Goal: Task Accomplishment & Management: Manage account settings

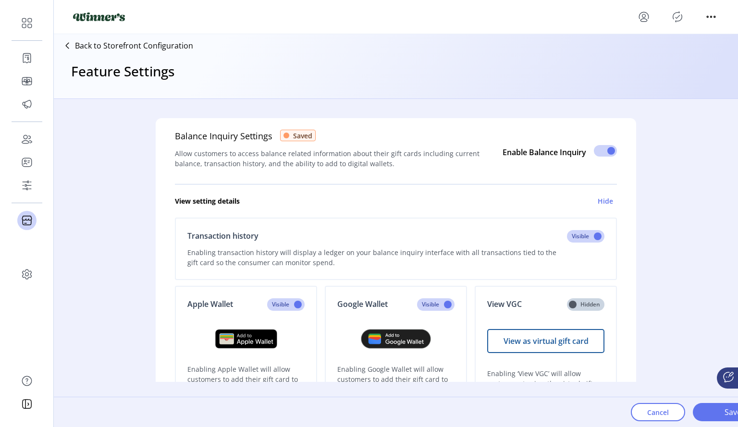
scroll to position [632, 0]
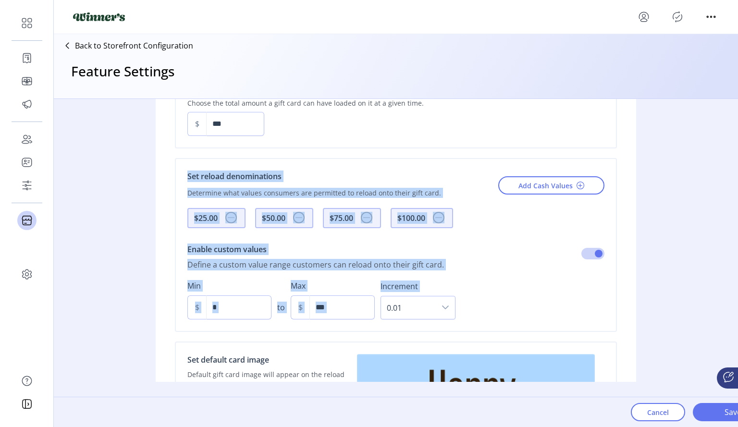
drag, startPoint x: 129, startPoint y: 164, endPoint x: 694, endPoint y: 307, distance: 582.6
click at [696, 307] on div "Balance Inquiry Settings Saved Allow customers to access balance related inform…" at bounding box center [396, 240] width 684 height 283
click at [682, 315] on div "Balance Inquiry Settings Saved Allow customers to access balance related inform…" at bounding box center [396, 240] width 684 height 283
drag, startPoint x: 679, startPoint y: 316, endPoint x: 160, endPoint y: 162, distance: 541.9
click at [160, 162] on div "Balance Inquiry Settings Saved Allow customers to access balance related inform…" at bounding box center [396, 240] width 684 height 283
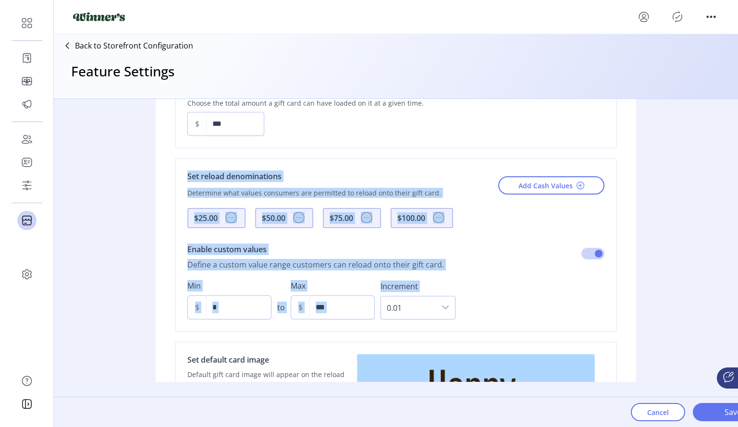
click at [164, 158] on div "Reload Settings Saved Allow customers to reload gift cards with set and custom …" at bounding box center [396, 261] width 481 height 592
drag, startPoint x: 158, startPoint y: 151, endPoint x: 630, endPoint y: 308, distance: 497.3
click at [630, 308] on div "Reload Settings Saved Allow customers to reload gift cards with set and custom …" at bounding box center [396, 261] width 481 height 592
click at [633, 310] on div "Reload Settings Saved Allow customers to reload gift cards with set and custom …" at bounding box center [396, 261] width 481 height 592
drag, startPoint x: 655, startPoint y: 309, endPoint x: 147, endPoint y: 148, distance: 533.1
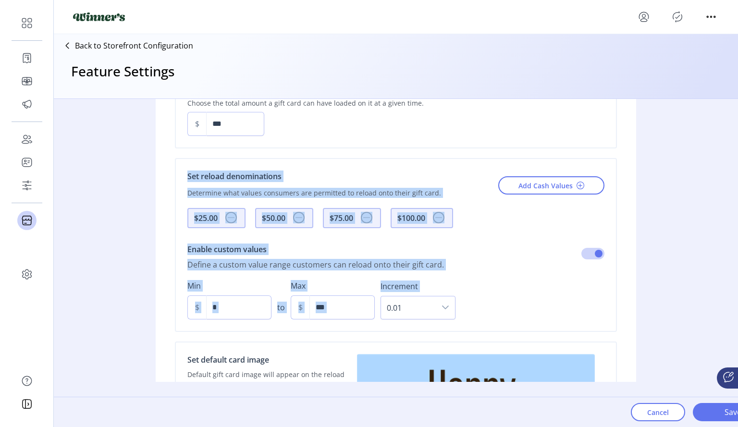
click at [147, 148] on div "Balance Inquiry Settings Saved Allow customers to access balance related inform…" at bounding box center [396, 240] width 684 height 283
drag, startPoint x: 147, startPoint y: 148, endPoint x: 440, endPoint y: 278, distance: 321.3
click at [440, 278] on div "Balance Inquiry Settings Saved Allow customers to access balance related inform…" at bounding box center [396, 240] width 684 height 283
click at [438, 281] on label "Increment" at bounding box center [418, 287] width 75 height 12
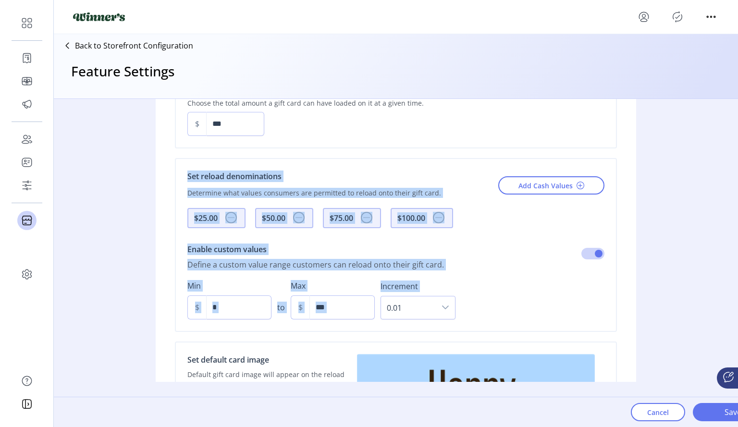
drag, startPoint x: 438, startPoint y: 278, endPoint x: 168, endPoint y: 152, distance: 297.4
click at [168, 152] on div "Reload Settings Saved Allow customers to reload gift cards with set and custom …" at bounding box center [396, 261] width 481 height 592
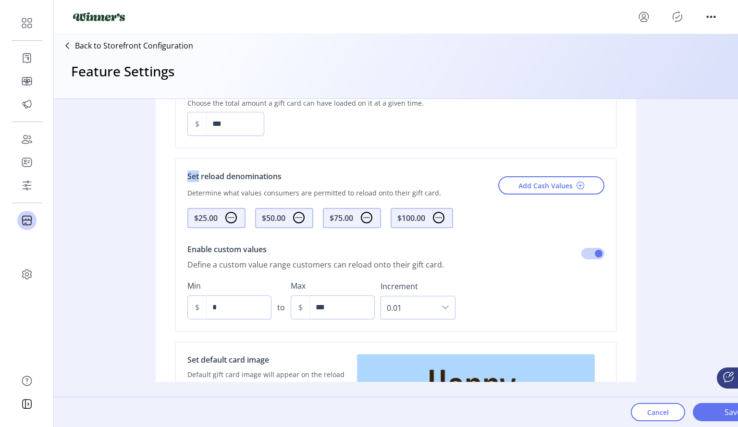
drag, startPoint x: 168, startPoint y: 152, endPoint x: 174, endPoint y: 168, distance: 16.9
click at [174, 168] on div "Reload Settings Saved Allow customers to reload gift cards with set and custom …" at bounding box center [396, 261] width 481 height 592
click at [175, 168] on div "Set reload denominations Determine what values consumers are permitted to reloa…" at bounding box center [396, 245] width 442 height 174
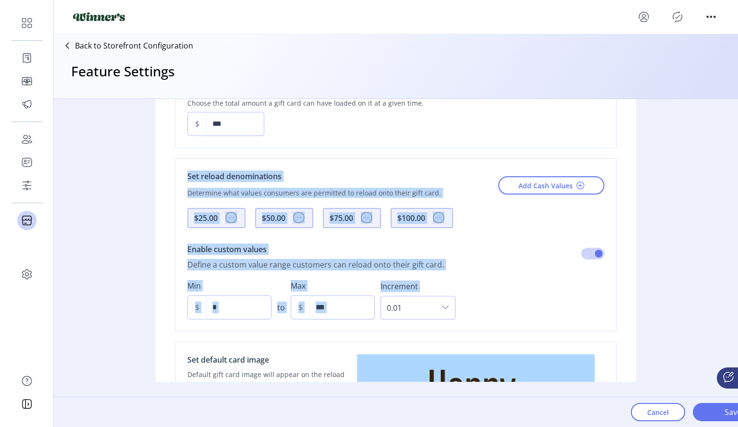
drag, startPoint x: 174, startPoint y: 165, endPoint x: 659, endPoint y: 309, distance: 505.9
click at [659, 309] on div "Balance Inquiry Settings Saved Allow customers to access balance related inform…" at bounding box center [396, 240] width 684 height 283
drag, startPoint x: 659, startPoint y: 309, endPoint x: 124, endPoint y: 156, distance: 557.3
click at [124, 156] on div "Balance Inquiry Settings Saved Allow customers to access balance related inform…" at bounding box center [396, 240] width 684 height 283
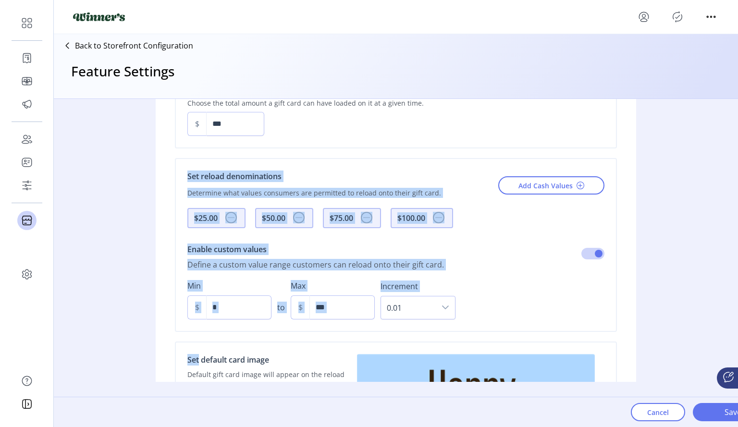
click at [124, 156] on div "Balance Inquiry Settings Saved Allow customers to access balance related inform…" at bounding box center [396, 240] width 684 height 283
drag, startPoint x: 124, startPoint y: 156, endPoint x: 421, endPoint y: 275, distance: 320.1
click at [421, 275] on div "Balance Inquiry Settings Saved Allow customers to access balance related inform…" at bounding box center [396, 240] width 684 height 283
click at [421, 281] on label "Increment" at bounding box center [418, 287] width 75 height 12
drag, startPoint x: 421, startPoint y: 275, endPoint x: 118, endPoint y: 167, distance: 321.2
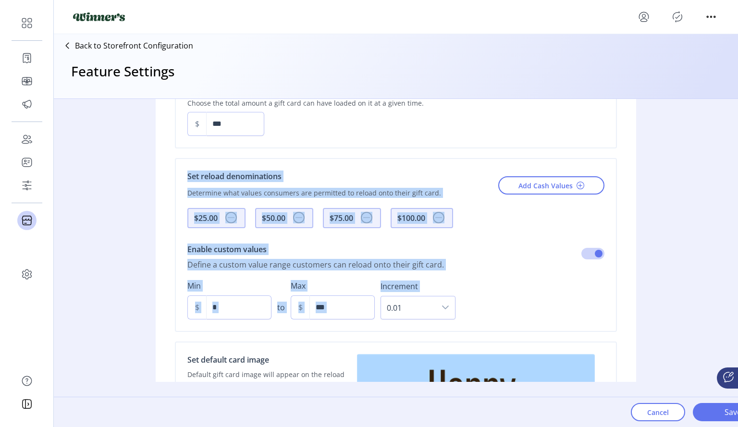
click at [118, 167] on div "Balance Inquiry Settings Saved Allow customers to access balance related inform…" at bounding box center [396, 240] width 684 height 283
drag, startPoint x: 118, startPoint y: 167, endPoint x: 436, endPoint y: 276, distance: 336.5
click at [436, 276] on div "Balance Inquiry Settings Saved Allow customers to access balance related inform…" at bounding box center [396, 240] width 684 height 283
click at [436, 281] on label "Increment" at bounding box center [418, 287] width 75 height 12
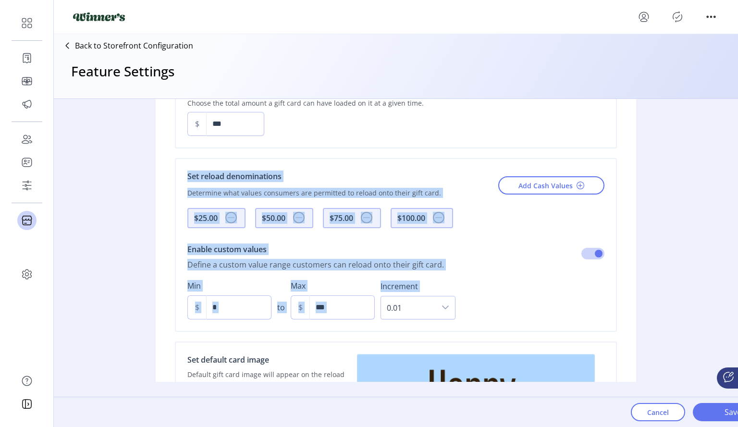
drag, startPoint x: 378, startPoint y: 257, endPoint x: 133, endPoint y: 156, distance: 265.7
click at [133, 156] on div "Balance Inquiry Settings Saved Allow customers to access balance related inform…" at bounding box center [396, 240] width 684 height 283
drag, startPoint x: 133, startPoint y: 156, endPoint x: 440, endPoint y: 279, distance: 331.0
click at [440, 279] on div "Balance Inquiry Settings Saved Allow customers to access balance related inform…" at bounding box center [396, 240] width 684 height 283
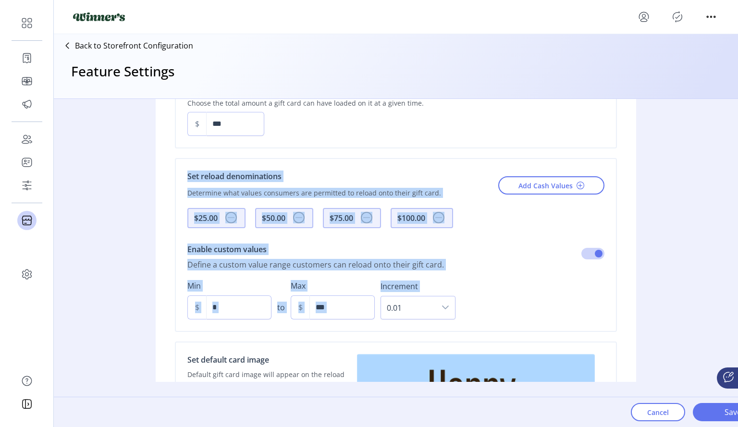
click at [440, 281] on label "Increment" at bounding box center [418, 287] width 75 height 12
drag, startPoint x: 336, startPoint y: 234, endPoint x: 168, endPoint y: 144, distance: 190.3
click at [168, 144] on div "Reload Settings Saved Allow customers to reload gift cards with set and custom …" at bounding box center [396, 261] width 481 height 592
click at [159, 151] on div "Reload Settings Saved Allow customers to reload gift cards with set and custom …" at bounding box center [396, 261] width 481 height 592
drag, startPoint x: 159, startPoint y: 151, endPoint x: 424, endPoint y: 275, distance: 292.9
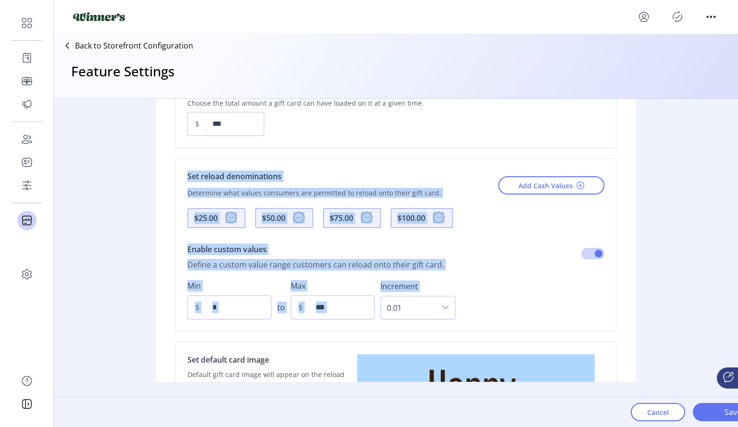
click at [424, 275] on div "Reload Settings Saved Allow customers to reload gift cards with set and custom …" at bounding box center [396, 261] width 481 height 592
click at [424, 281] on label "Increment" at bounding box center [418, 287] width 75 height 12
click at [398, 268] on div "Enable custom values Define a custom value range customers can reload onto thei…" at bounding box center [395, 255] width 417 height 50
drag, startPoint x: 419, startPoint y: 274, endPoint x: 152, endPoint y: 174, distance: 285.5
click at [152, 174] on div "Balance Inquiry Settings Saved Allow customers to access balance related inform…" at bounding box center [396, 240] width 684 height 283
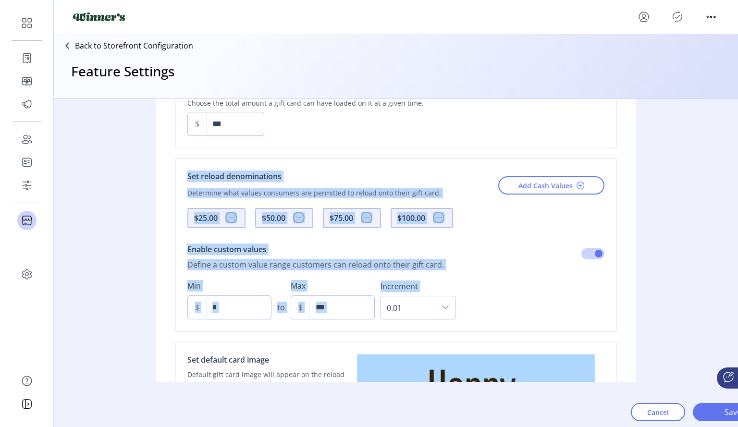
click at [152, 174] on div "Balance Inquiry Settings Saved Allow customers to access balance related inform…" at bounding box center [396, 240] width 684 height 283
drag, startPoint x: 152, startPoint y: 174, endPoint x: 428, endPoint y: 276, distance: 294.6
click at [428, 276] on div "Balance Inquiry Settings Saved Allow customers to access balance related inform…" at bounding box center [396, 240] width 684 height 283
click at [428, 281] on label "Increment" at bounding box center [418, 287] width 75 height 12
drag, startPoint x: 428, startPoint y: 276, endPoint x: 167, endPoint y: 163, distance: 284.2
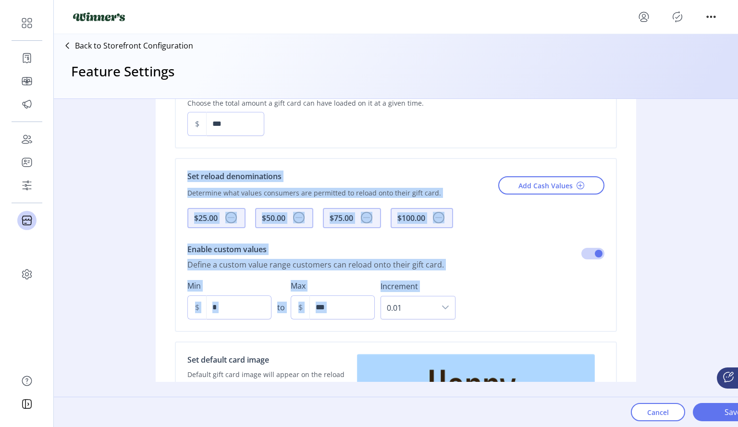
click at [167, 163] on div "Reload Settings Saved Allow customers to reload gift cards with set and custom …" at bounding box center [396, 261] width 481 height 592
drag, startPoint x: 167, startPoint y: 163, endPoint x: 421, endPoint y: 279, distance: 278.8
click at [421, 279] on div "Reload Settings Saved Allow customers to reload gift cards with set and custom …" at bounding box center [396, 261] width 481 height 592
click at [421, 281] on label "Increment" at bounding box center [418, 287] width 75 height 12
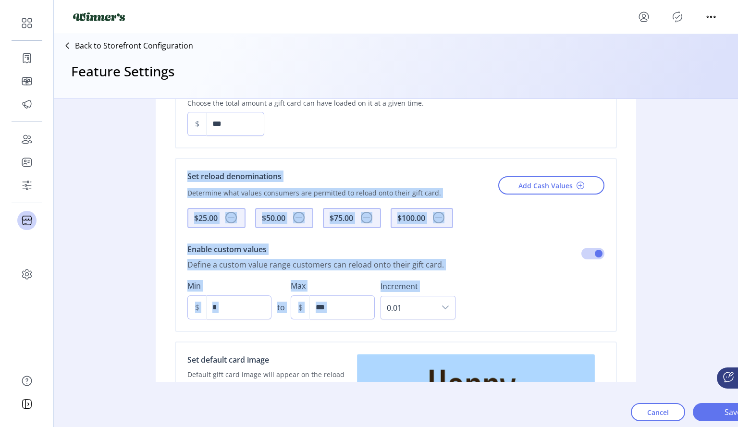
drag, startPoint x: 421, startPoint y: 279, endPoint x: 172, endPoint y: 160, distance: 276.5
click at [172, 160] on div "Reload Settings Saved Allow customers to reload gift cards with set and custom …" at bounding box center [396, 261] width 481 height 592
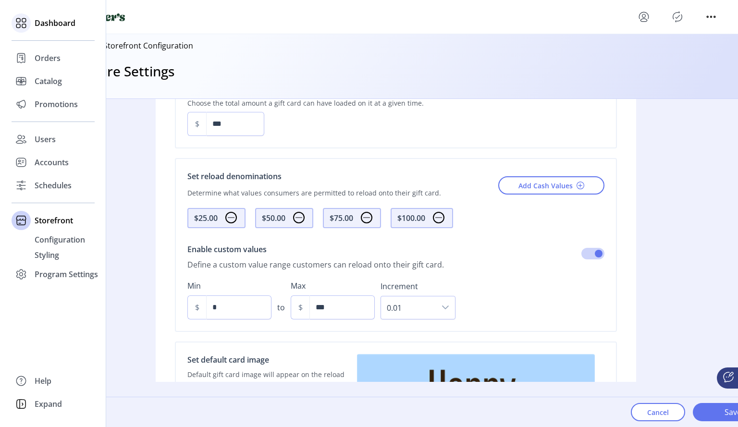
click at [20, 28] on icon at bounding box center [20, 22] width 15 height 15
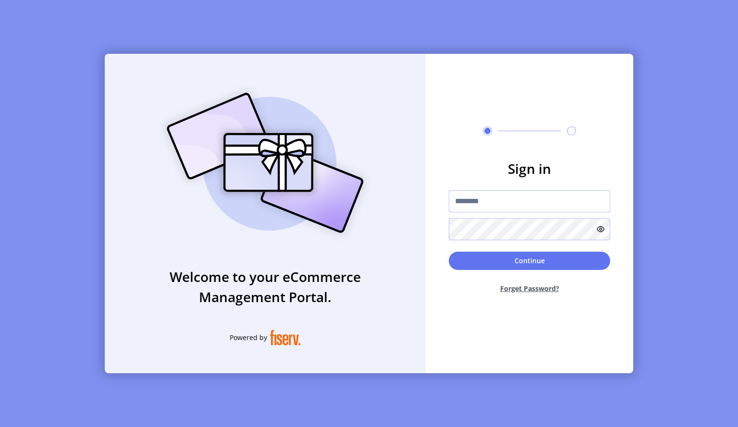
click at [518, 212] on input "text" at bounding box center [529, 201] width 161 height 22
type input "**********"
click at [449, 252] on button "Continue" at bounding box center [529, 261] width 161 height 18
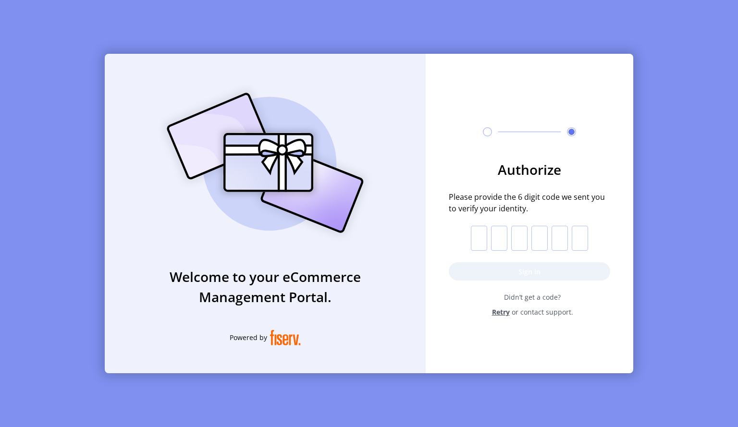
click at [483, 239] on input "text" at bounding box center [479, 238] width 16 height 25
click at [478, 243] on input "text" at bounding box center [479, 238] width 16 height 25
paste input "*"
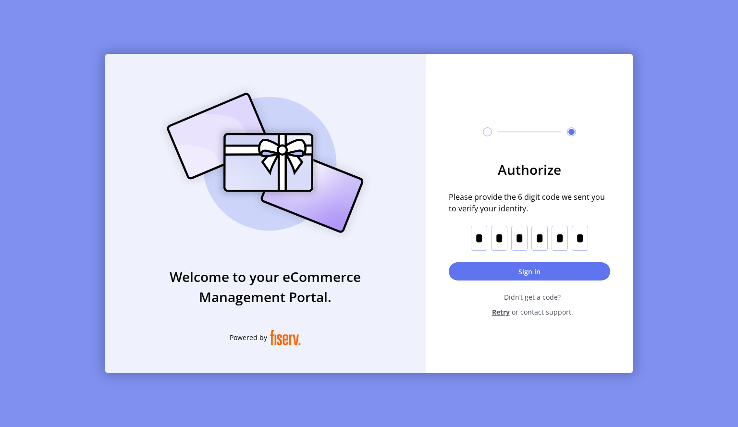
type input "*"
drag, startPoint x: 539, startPoint y: 291, endPoint x: 534, endPoint y: 285, distance: 7.6
click at [538, 288] on form "Authorize Please provide the 6 digit code we sent you to verify your identity. …" at bounding box center [530, 239] width 208 height 158
click at [529, 274] on button "Sign in" at bounding box center [529, 271] width 161 height 18
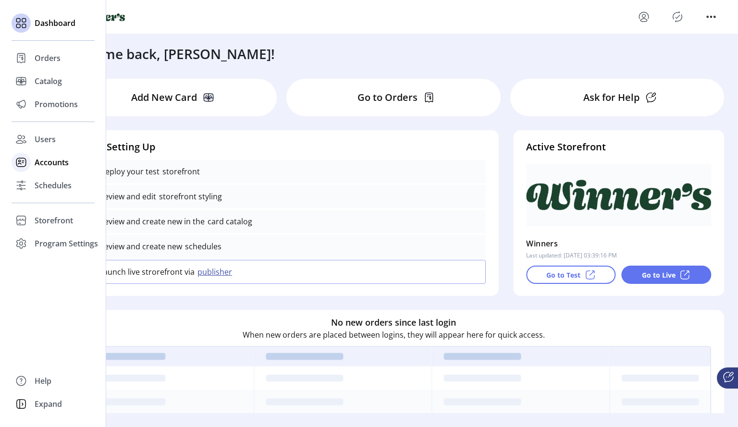
click at [38, 165] on span "Accounts" at bounding box center [52, 163] width 34 height 12
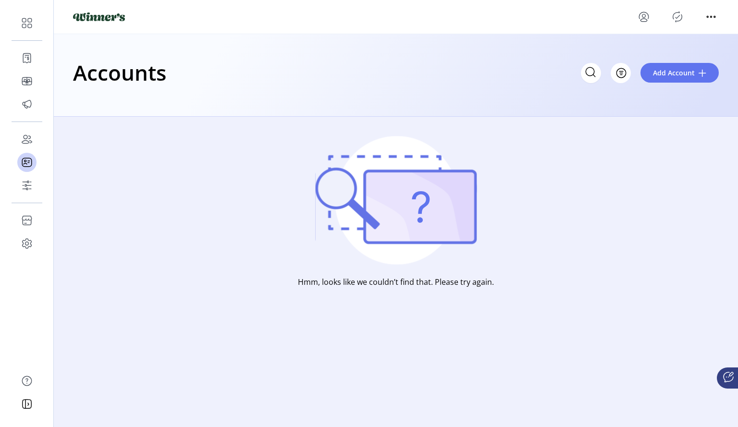
click at [275, 114] on div "Accounts Filter Add Account" at bounding box center [396, 75] width 684 height 83
drag, startPoint x: 236, startPoint y: 110, endPoint x: 521, endPoint y: 352, distance: 374.1
click at [521, 346] on html "Dashboard Orders Catalog Promotions Users Accounts Schedules Storefront Configu…" at bounding box center [369, 173] width 738 height 346
drag, startPoint x: 521, startPoint y: 350, endPoint x: 372, endPoint y: 197, distance: 213.5
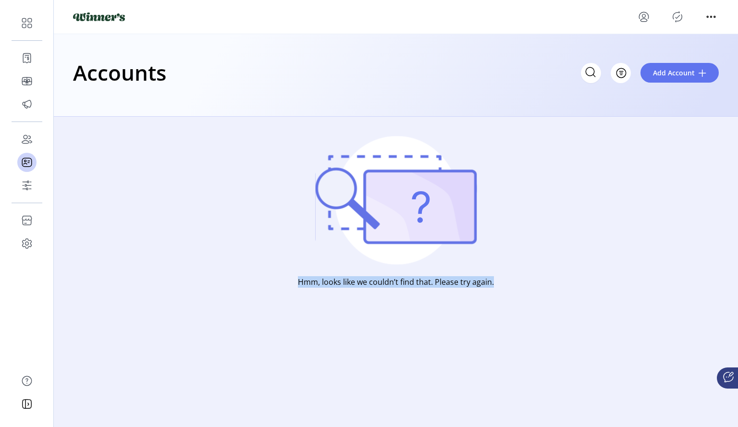
click at [372, 197] on html "Dashboard Orders Catalog Promotions Users Accounts Schedules Storefront Configu…" at bounding box center [369, 173] width 738 height 346
click at [372, 196] on icon at bounding box center [395, 200] width 161 height 128
drag, startPoint x: 372, startPoint y: 196, endPoint x: 504, endPoint y: 298, distance: 167.2
click at [504, 298] on div "Hmm, looks like we couldn’t find that. Please try again." at bounding box center [396, 231] width 684 height 229
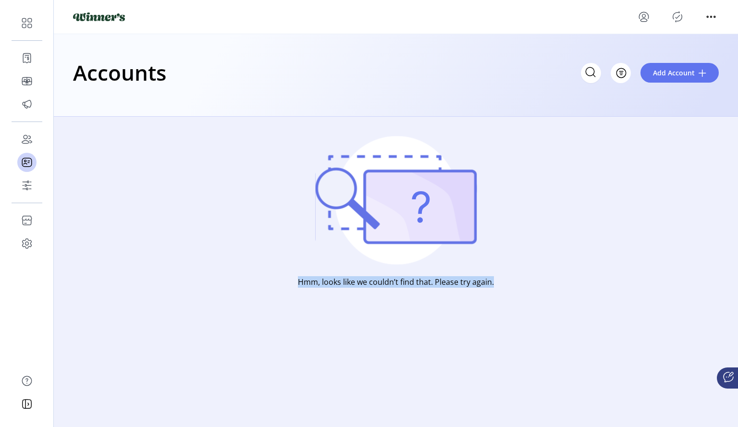
drag, startPoint x: 504, startPoint y: 298, endPoint x: 314, endPoint y: 186, distance: 221.1
click at [314, 186] on div "Hmm, looks like we couldn’t find that. Please try again." at bounding box center [396, 231] width 684 height 229
drag, startPoint x: 314, startPoint y: 186, endPoint x: 460, endPoint y: 291, distance: 180.5
click at [460, 291] on div "Hmm, looks like we couldn’t find that. Please try again." at bounding box center [396, 231] width 684 height 229
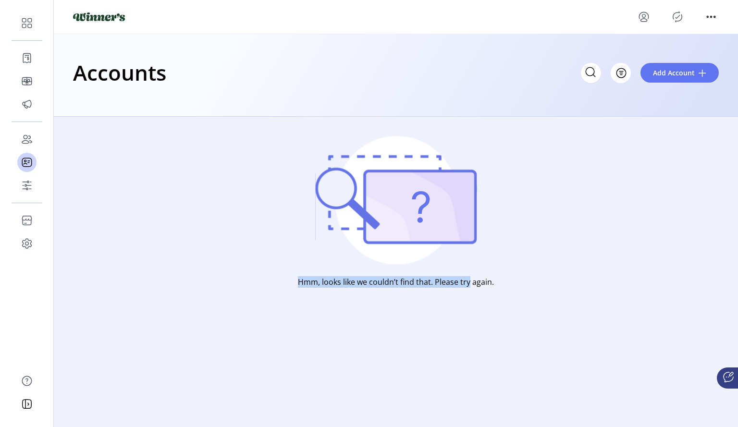
click at [461, 291] on div "Hmm, looks like we couldn’t find that. Please try again." at bounding box center [396, 231] width 684 height 229
click at [678, 68] on span "Add Account" at bounding box center [674, 73] width 42 height 10
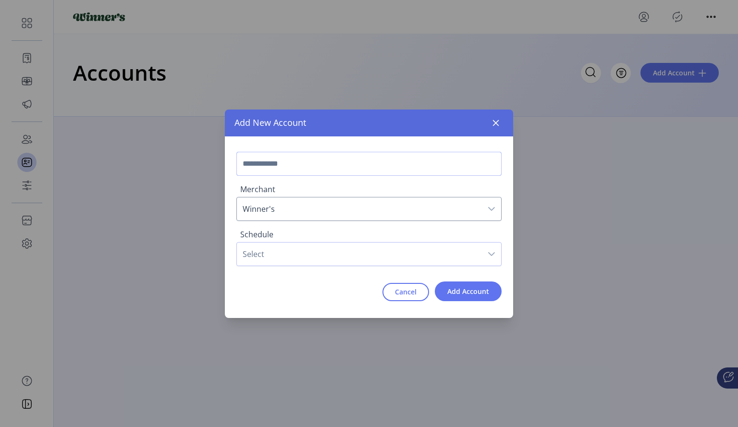
click at [298, 165] on input "text" at bounding box center [368, 164] width 265 height 24
click at [498, 120] on icon "button" at bounding box center [496, 123] width 8 height 8
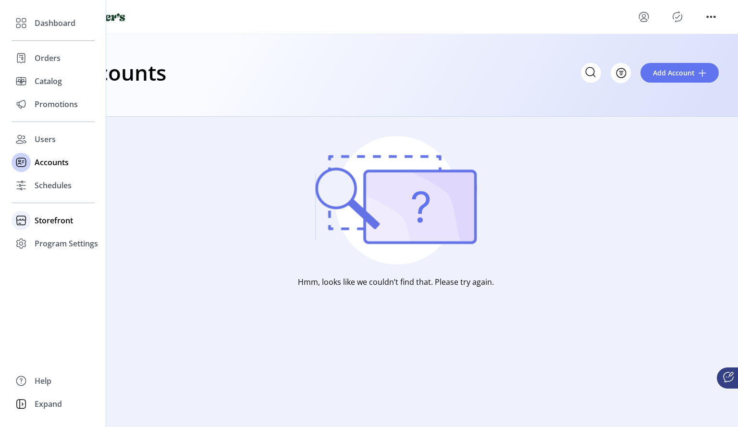
click at [41, 221] on span "Storefront" at bounding box center [54, 221] width 38 height 12
click at [51, 238] on span "Configuration" at bounding box center [60, 240] width 50 height 12
